Goal: Task Accomplishment & Management: Manage account settings

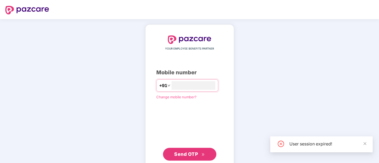
type input "**********"
click at [183, 155] on span "Send OTP" at bounding box center [186, 154] width 24 height 6
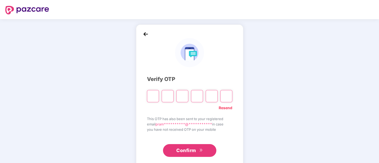
type input "*"
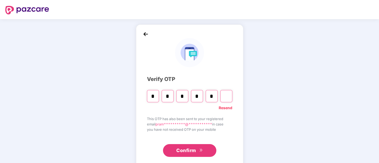
type input "*"
